Goal: Task Accomplishment & Management: Use online tool/utility

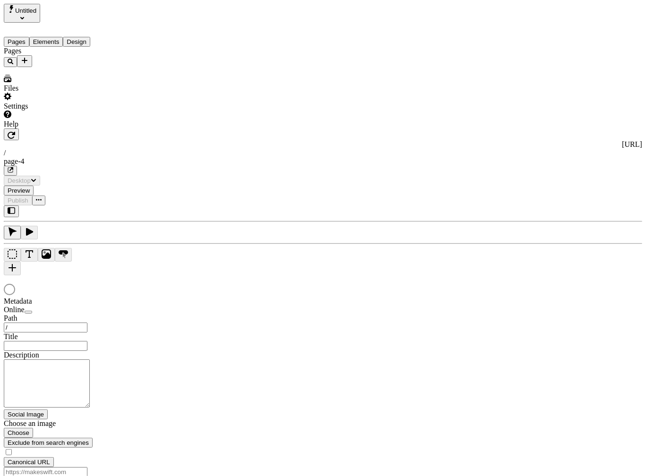
type input "/page-4"
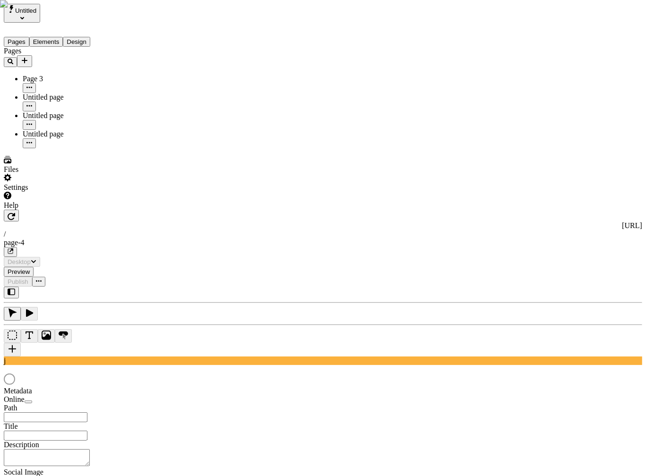
type input "/page-4"
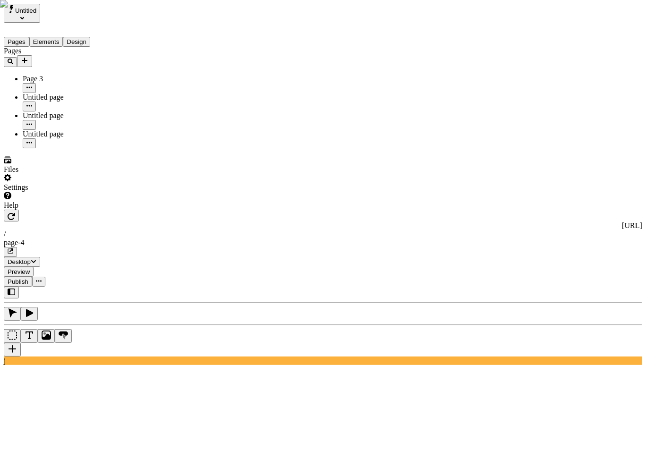
click at [58, 148] on div "Pages Page 3 Untitled page Untitled page Untitled page" at bounding box center [60, 98] width 113 height 102
click at [197, 369] on use at bounding box center [196, 455] width 385 height 38
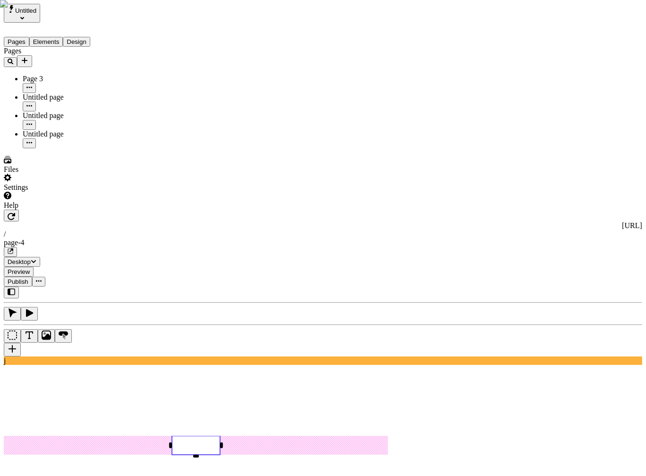
type input "a"
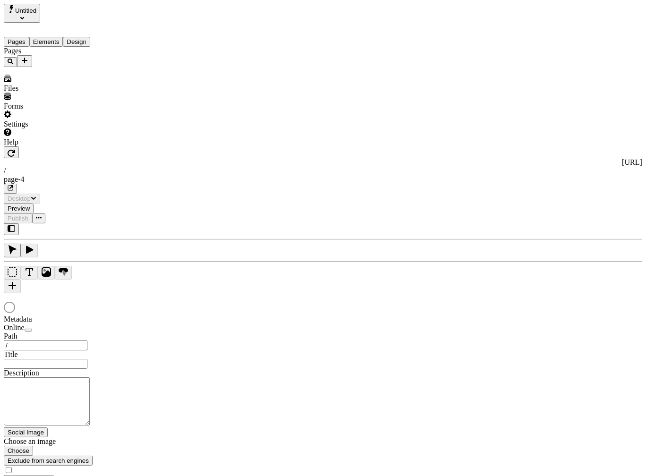
type input "/page-4"
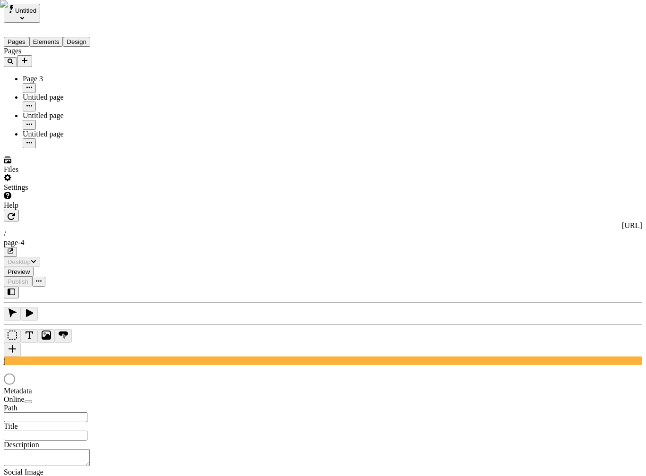
type input "/page-4"
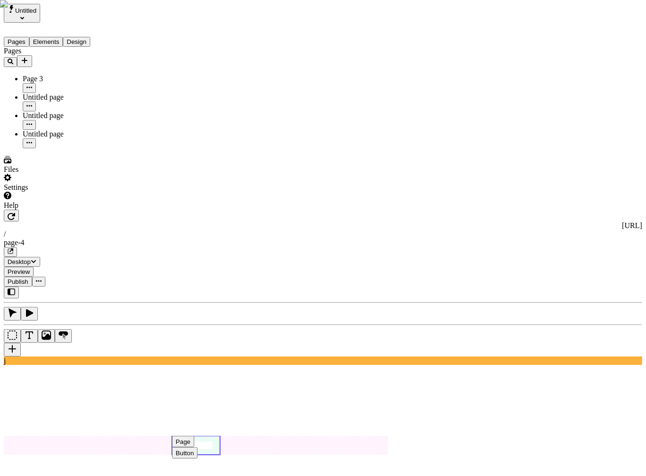
click at [220, 436] on use at bounding box center [196, 445] width 48 height 19
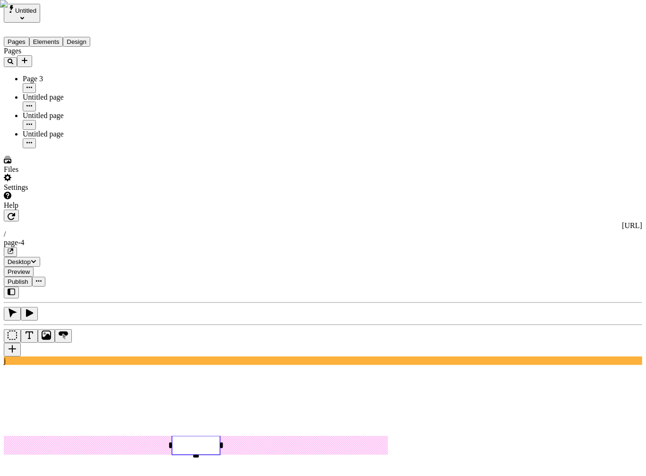
type input "Untitled page"
click at [516, 77] on div "Reset to base" at bounding box center [524, 85] width 17 height 26
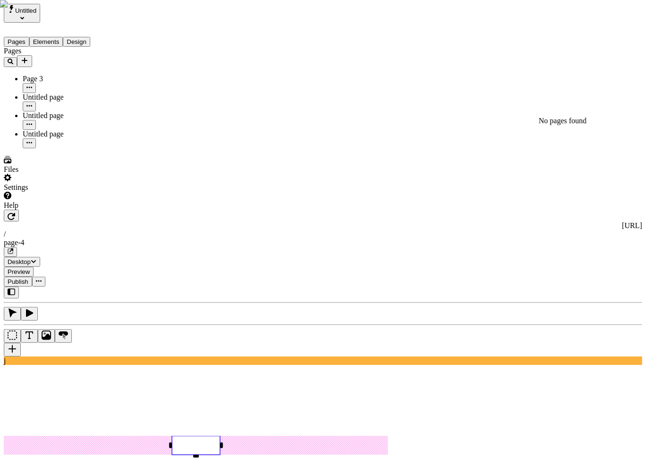
type input "a"
type input "aa"
